Goal: Task Accomplishment & Management: Manage account settings

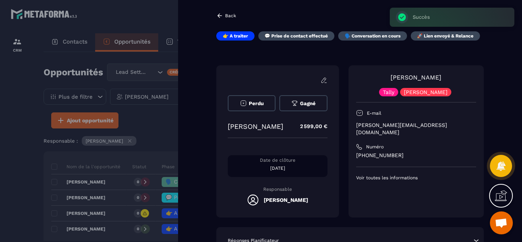
scroll to position [15, 0]
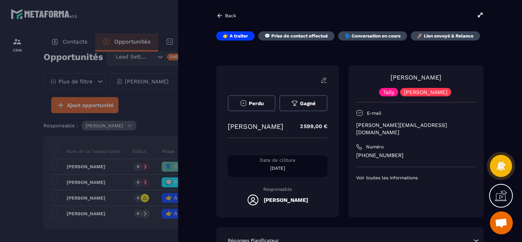
click at [17, 128] on div at bounding box center [261, 121] width 522 height 242
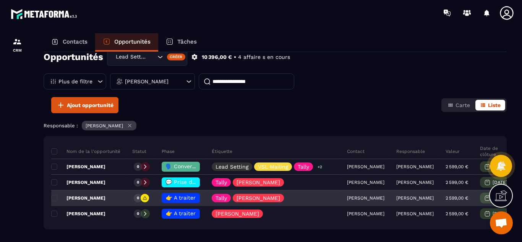
click at [175, 195] on span "👉 A traiter" at bounding box center [181, 197] width 30 height 6
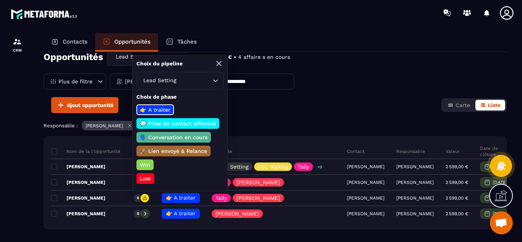
click at [171, 125] on p "💬 Prise de contact effectué" at bounding box center [178, 124] width 78 height 8
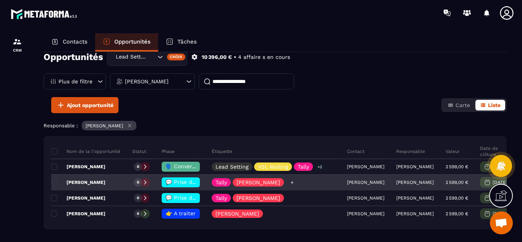
click at [290, 182] on icon at bounding box center [292, 182] width 5 height 5
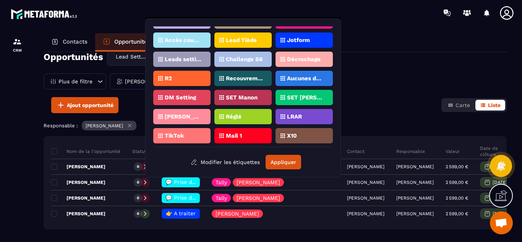
scroll to position [164, 0]
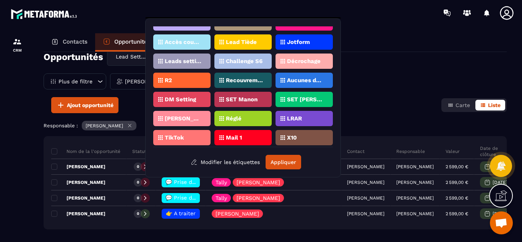
click at [245, 37] on div "Lead Tiède" at bounding box center [242, 41] width 57 height 15
click at [287, 160] on button "Appliquer" at bounding box center [284, 162] width 36 height 15
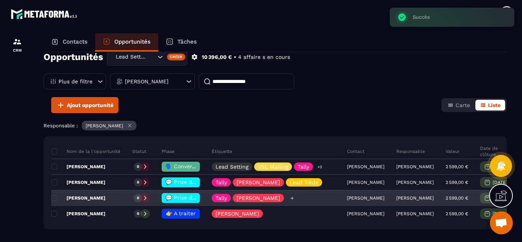
click at [290, 198] on icon at bounding box center [292, 198] width 5 height 5
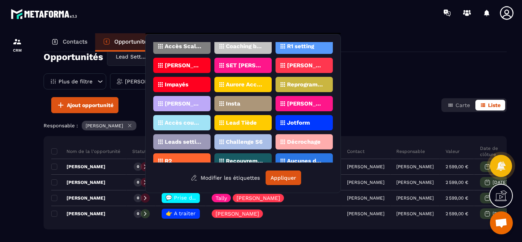
scroll to position [104, 0]
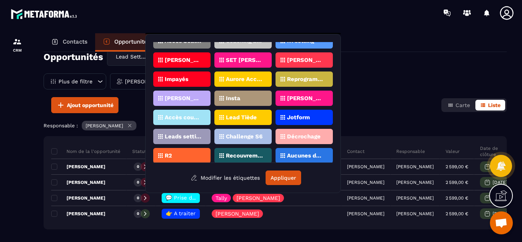
click at [249, 113] on div "Lead Tiède" at bounding box center [242, 117] width 57 height 15
click at [280, 176] on button "Appliquer" at bounding box center [284, 177] width 36 height 15
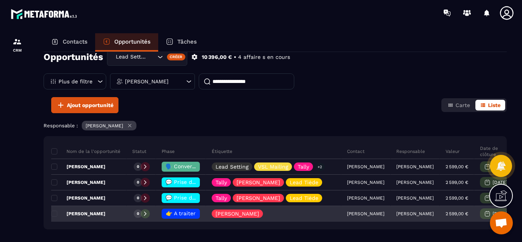
click at [85, 213] on p "[PERSON_NAME]" at bounding box center [78, 213] width 54 height 6
click at [85, 213] on div "Opportunités Lead Setting Créer 10 396,00 € • 4 affaire s en cours Plus de filt…" at bounding box center [275, 146] width 463 height 189
